Goal: Task Accomplishment & Management: Manage account settings

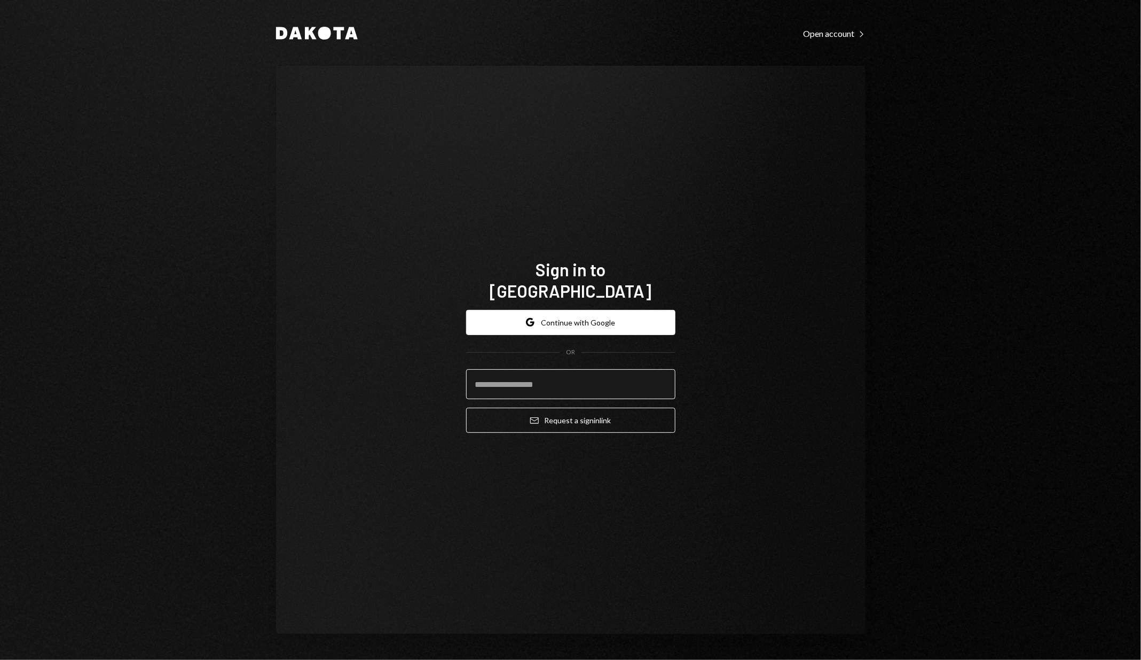
click at [661, 382] on input "email" at bounding box center [570, 384] width 209 height 30
click at [661, 379] on input "email" at bounding box center [570, 384] width 209 height 30
click at [0, 659] on com-1password-button at bounding box center [0, 660] width 0 height 0
click at [614, 377] on input "email" at bounding box center [570, 384] width 209 height 30
click at [0, 659] on com-1password-button at bounding box center [0, 660] width 0 height 0
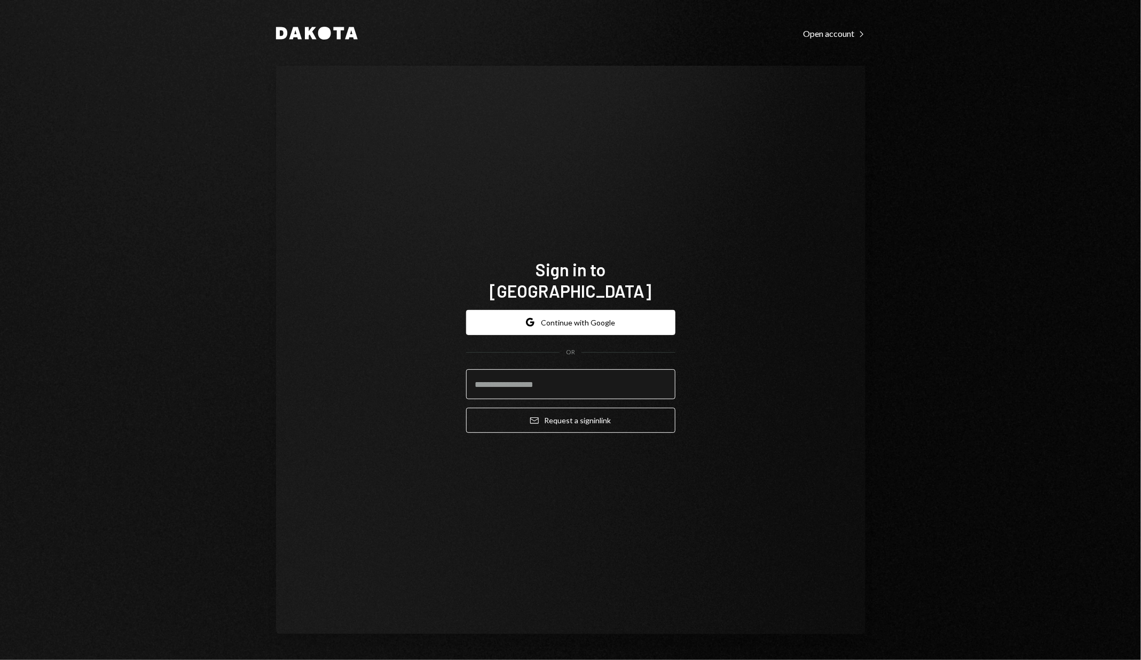
click at [594, 370] on input "email" at bounding box center [570, 384] width 209 height 30
click at [656, 378] on input "email" at bounding box center [570, 384] width 209 height 30
click at [0, 659] on com-1password-button at bounding box center [0, 660] width 0 height 0
type input "**********"
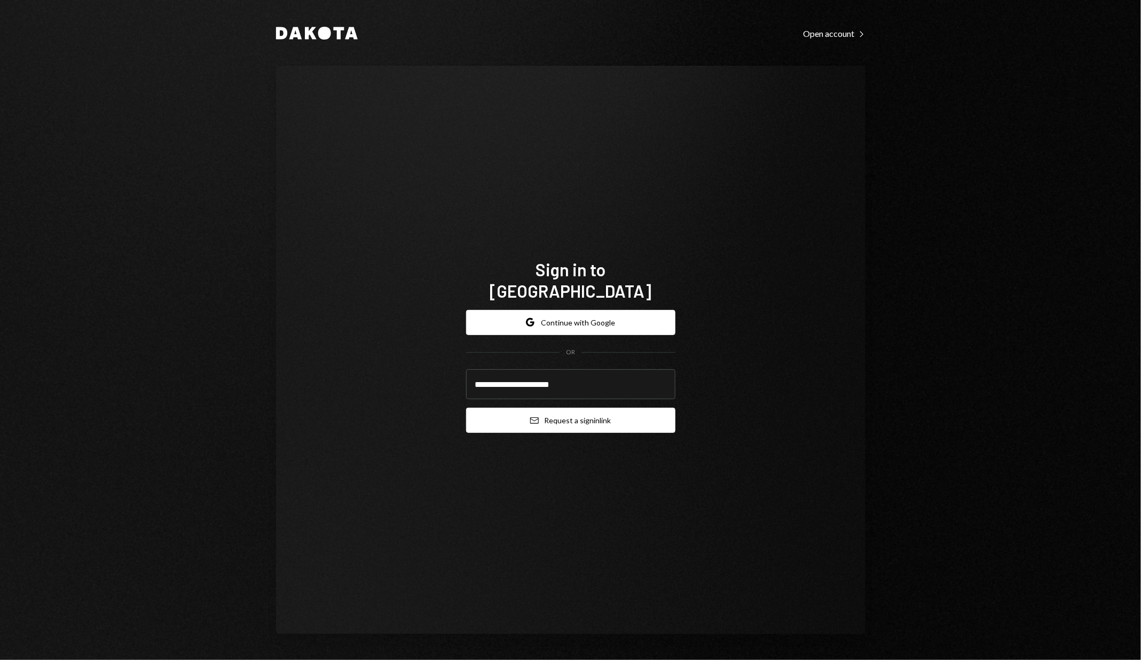
click at [563, 416] on button "Email Request a sign in link" at bounding box center [570, 419] width 209 height 25
